Goal: Information Seeking & Learning: Learn about a topic

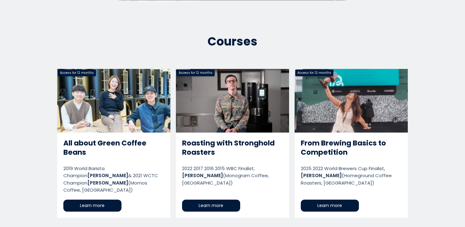
scroll to position [275, 0]
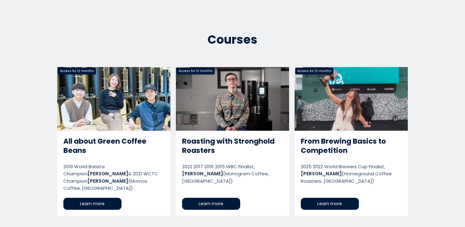
click at [128, 89] on link "All about Green Coffee Beans" at bounding box center [113, 141] width 113 height 149
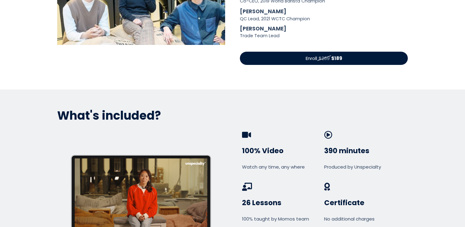
scroll to position [315, 0]
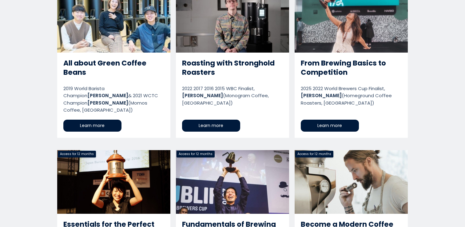
scroll to position [349, 0]
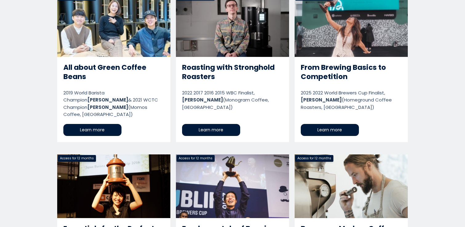
click at [366, 185] on link "Become a Modern Coffee Roast Master" at bounding box center [351, 228] width 113 height 149
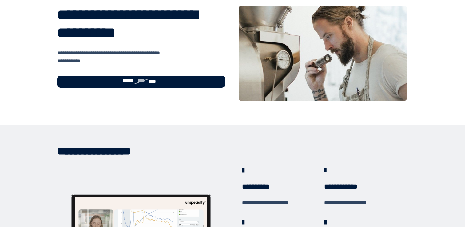
scroll to position [38, 0]
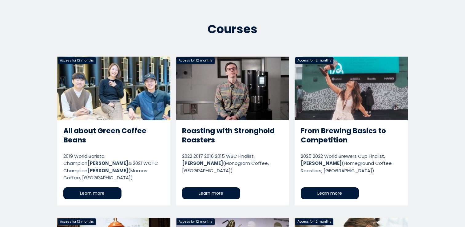
scroll to position [283, 0]
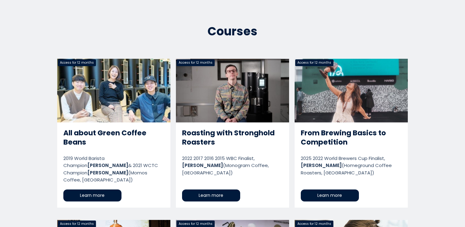
click at [262, 80] on link "Roasting with Stronghold Roasters" at bounding box center [232, 133] width 113 height 149
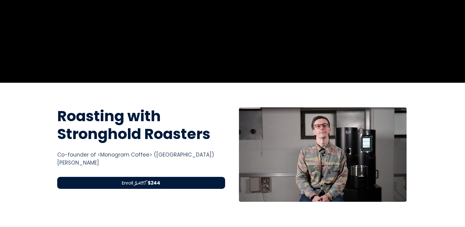
scroll to position [146, 0]
